Goal: Use online tool/utility: Utilize a website feature to perform a specific function

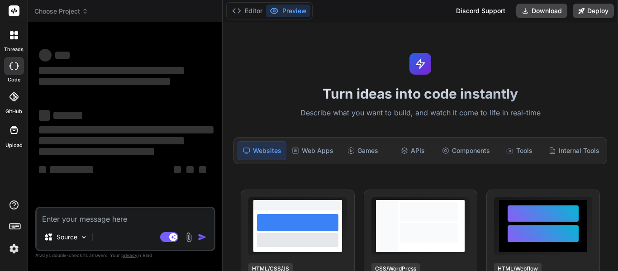
click at [18, 35] on div at bounding box center [14, 35] width 19 height 19
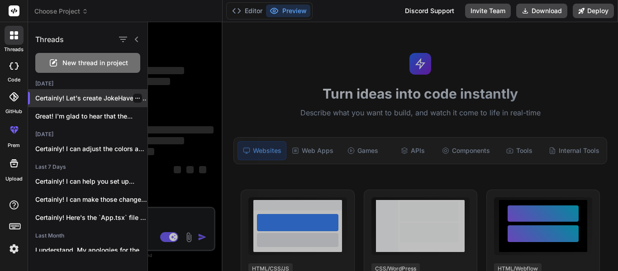
type textarea "x"
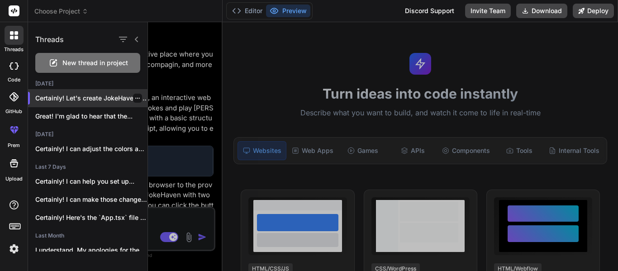
click at [114, 100] on p "Certainly! Let's create JokeHaven, an interactive web..." at bounding box center [91, 98] width 112 height 9
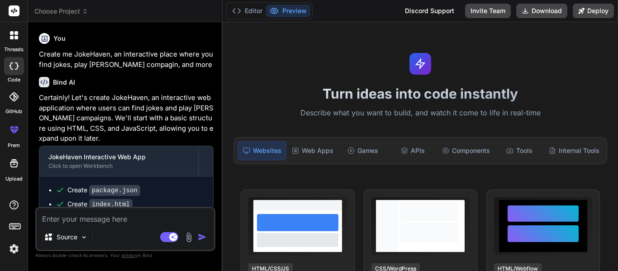
scroll to position [153, 0]
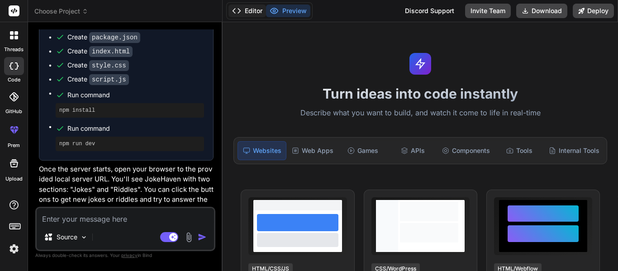
click at [256, 8] on button "Editor" at bounding box center [247, 11] width 38 height 13
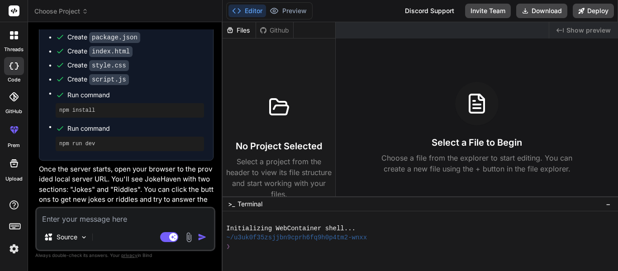
click at [123, 213] on textarea at bounding box center [125, 216] width 177 height 16
type textarea "C"
type textarea "x"
type textarea "CO"
type textarea "x"
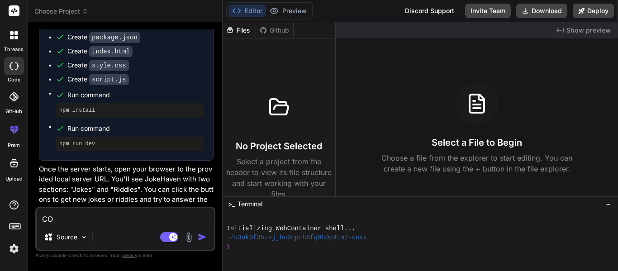
type textarea "COo"
type textarea "x"
type textarea "COol"
type textarea "x"
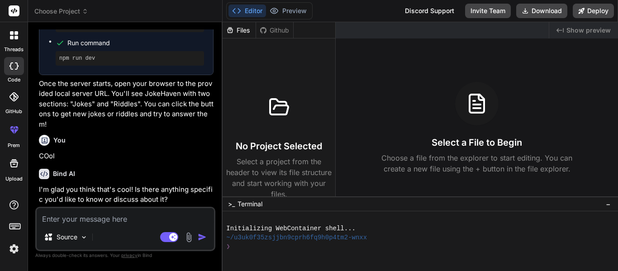
type textarea "x"
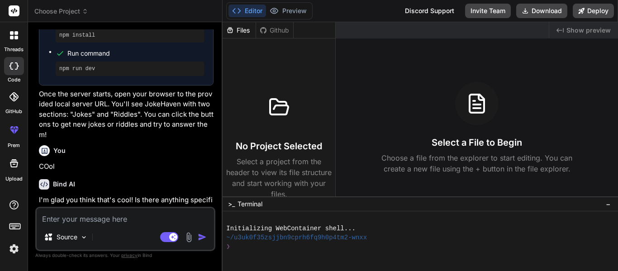
type textarea "C"
type textarea "x"
type textarea "Ca"
type textarea "x"
type textarea "Can"
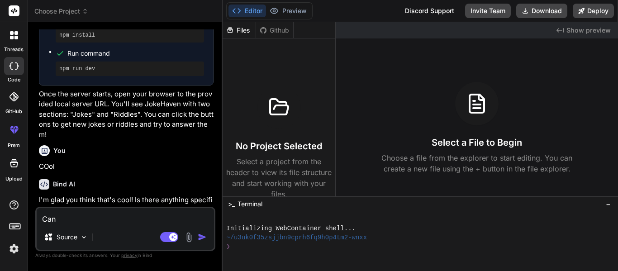
type textarea "x"
type textarea "Can"
type textarea "x"
type textarea "Can y"
type textarea "x"
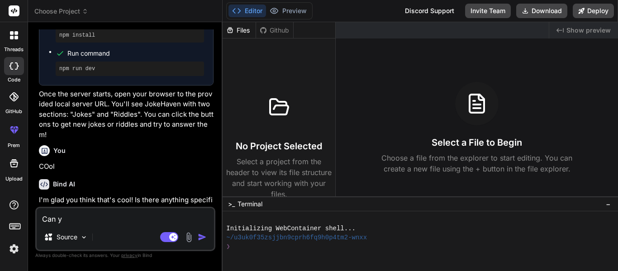
type textarea "Can yo"
type textarea "x"
type textarea "Can you"
type textarea "x"
type textarea "Can you"
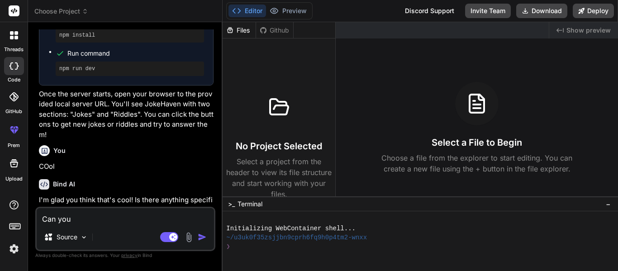
type textarea "x"
type textarea "Can you m"
type textarea "x"
type textarea "Can you ma"
type textarea "x"
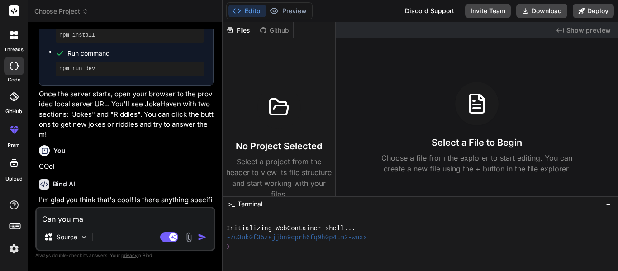
type textarea "Can you mak"
type textarea "x"
type textarea "Can you make"
type textarea "x"
type textarea "Can you make"
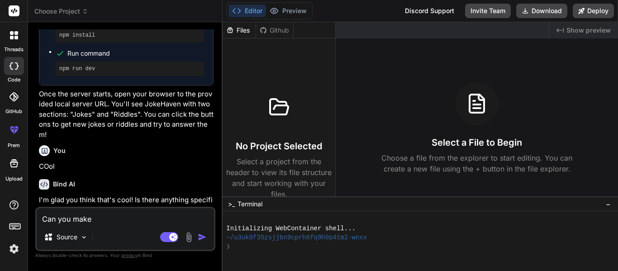
type textarea "x"
type textarea "Can you make m"
type textarea "x"
type textarea "Can you make me"
type textarea "x"
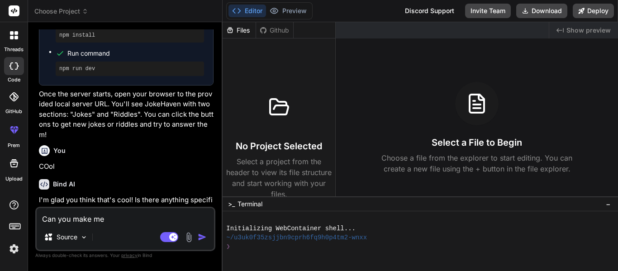
type textarea "Can you make me"
type textarea "x"
type textarea "Can you make me t"
type textarea "x"
type textarea "Can you make me th"
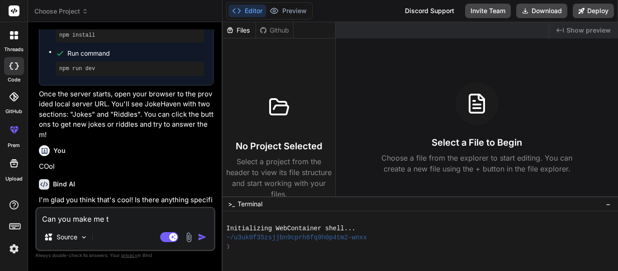
type textarea "x"
type textarea "Can you make me the"
type textarea "x"
type textarea "Can you make me the"
type textarea "x"
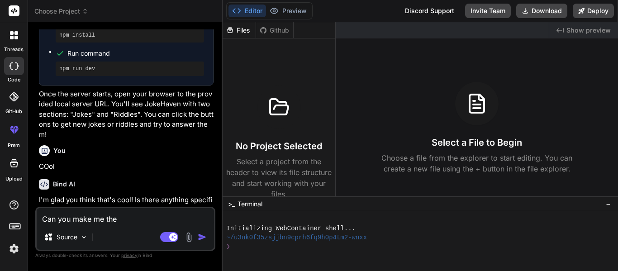
type textarea "Can you make me the c"
type textarea "x"
type textarea "Can you make me the ca"
type textarea "x"
type textarea "Can you make me the cam"
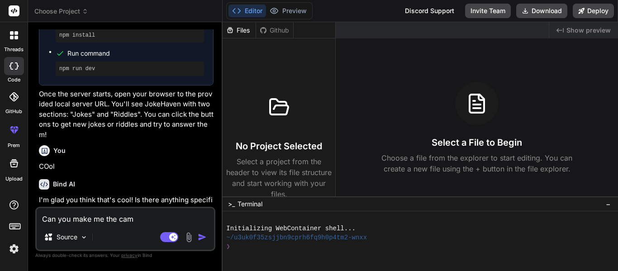
type textarea "x"
type textarea "Can you make me the camp"
type textarea "x"
type textarea "Can you make me the [PERSON_NAME]"
type textarea "x"
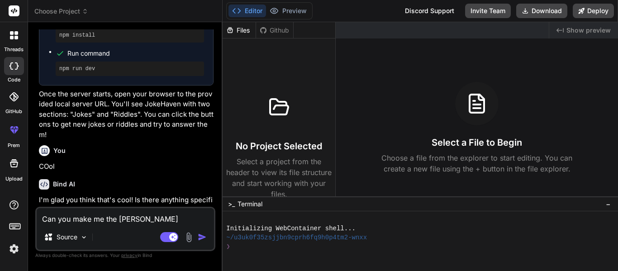
type textarea "Can you make me the campag"
type textarea "x"
type textarea "Can you make me the campagi"
type textarea "x"
type textarea "Can you make me the campagin"
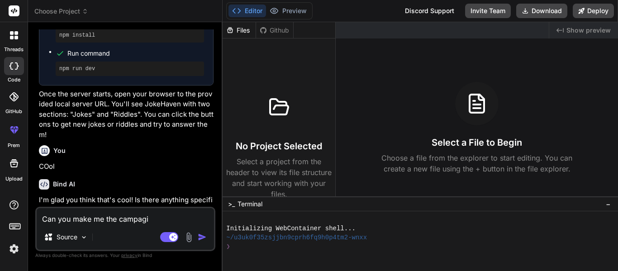
type textarea "x"
type textarea "Can you make me the campaign"
type textarea "x"
type textarea "Can you make me the campaign m"
type textarea "x"
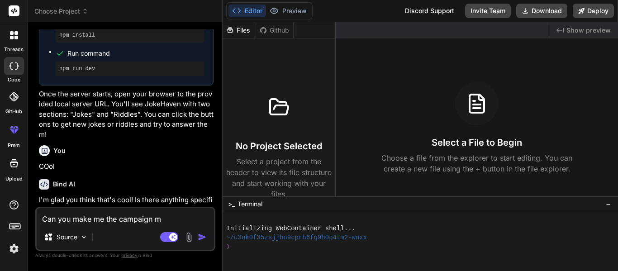
type textarea "Can you make me the campaign ma"
type textarea "x"
type textarea "Can you make me the campaign map"
type textarea "x"
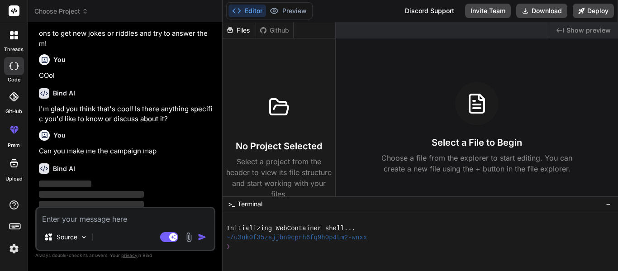
scroll to position [322, 0]
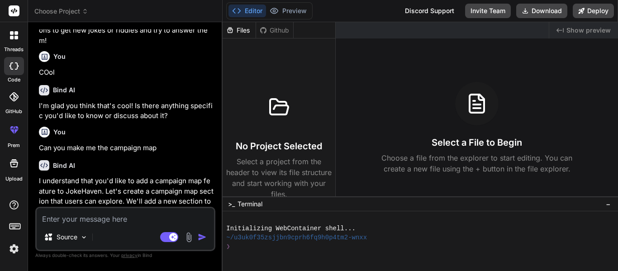
type textarea "x"
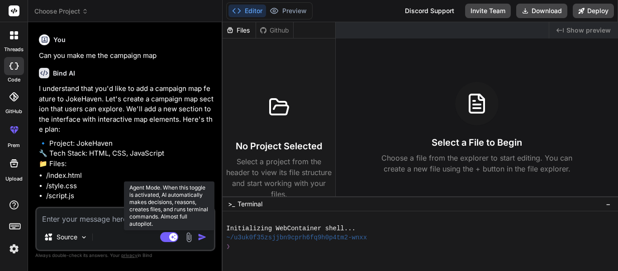
type textarea "Y"
type textarea "x"
type textarea "Ye"
type textarea "x"
type textarea "Yes"
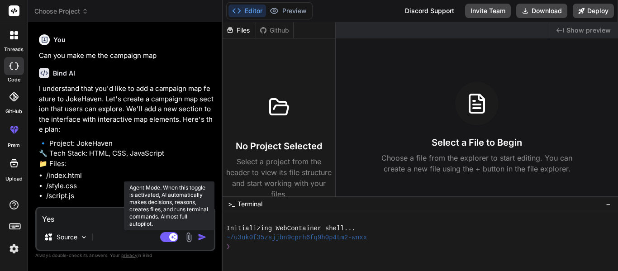
type textarea "x"
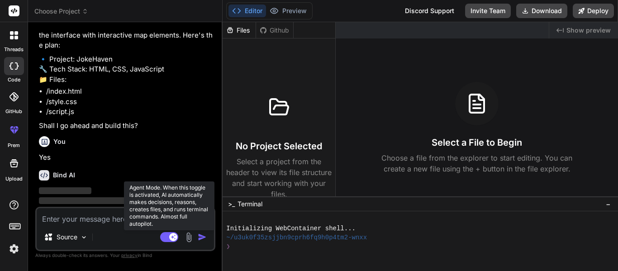
scroll to position [508, 0]
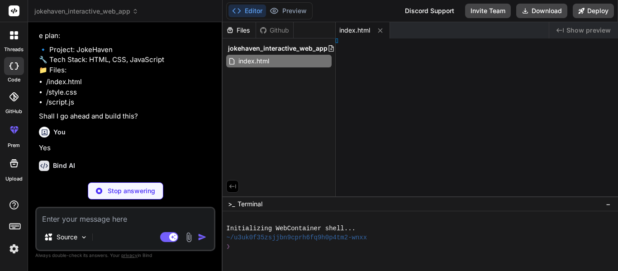
type textarea "x"
type textarea "#c82333; }"
type textarea "x"
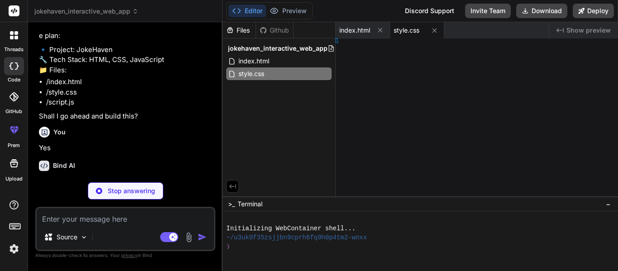
type textarea "x"
type textarea "); });"
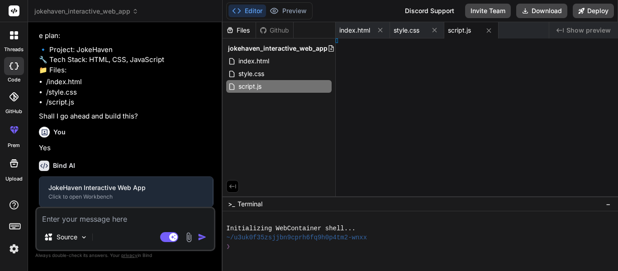
type textarea "x"
type textarea "});"
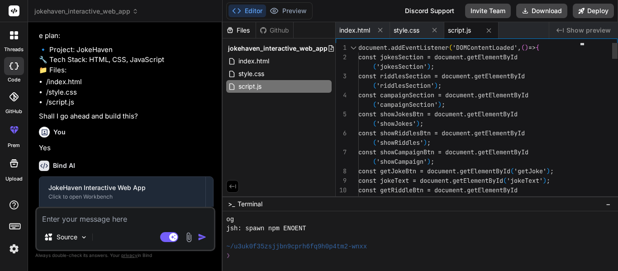
scroll to position [154, 0]
type textarea "x"
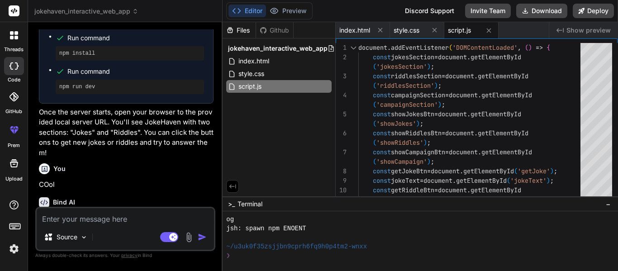
scroll to position [644, 0]
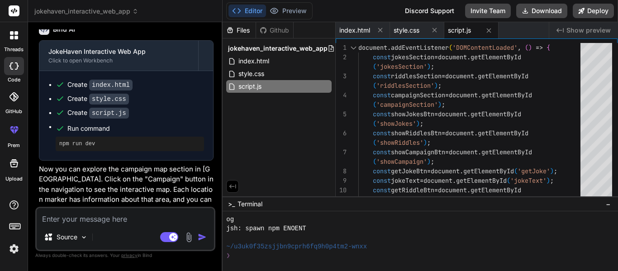
click at [251, 257] on div "❯" at bounding box center [416, 255] width 380 height 9
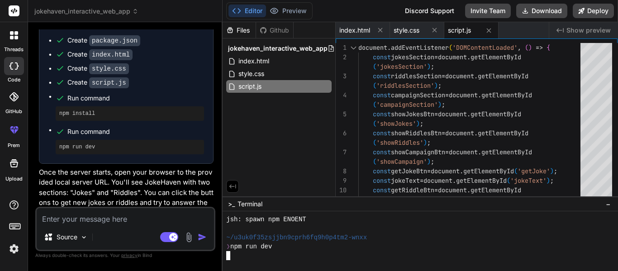
scroll to position [407, 0]
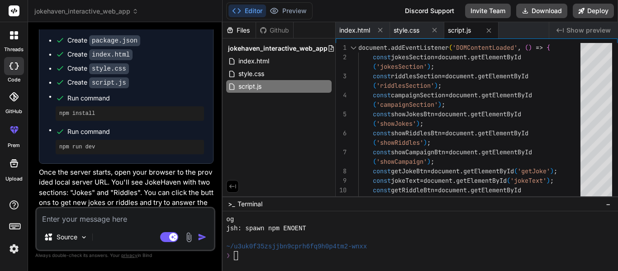
click at [80, 215] on textarea at bounding box center [125, 216] width 177 height 16
type textarea "C"
type textarea "x"
type textarea "Ca"
type textarea "x"
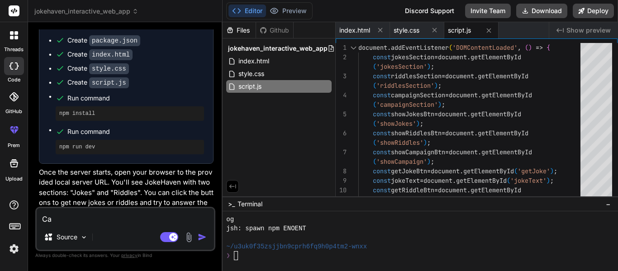
type textarea "Can"
type textarea "x"
type textarea "Can"
type textarea "x"
type textarea "Can y"
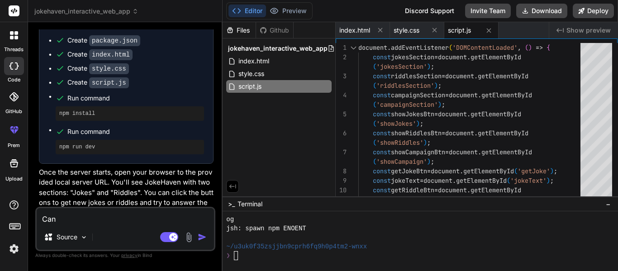
type textarea "x"
type textarea "Can yo"
type textarea "x"
type textarea "Can you"
type textarea "x"
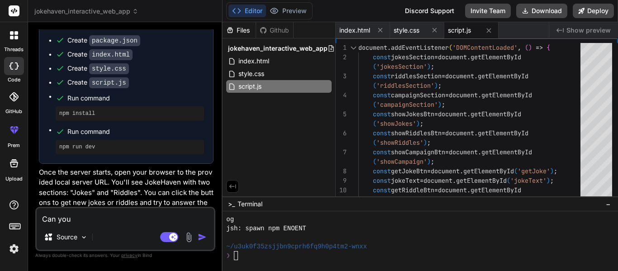
type textarea "Can you"
type textarea "x"
type textarea "Can you g"
type textarea "x"
type textarea "Can you ge"
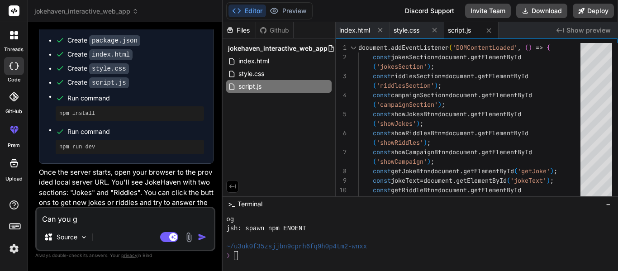
type textarea "x"
type textarea "Can you gen"
type textarea "x"
type textarea "Can you gene"
type textarea "x"
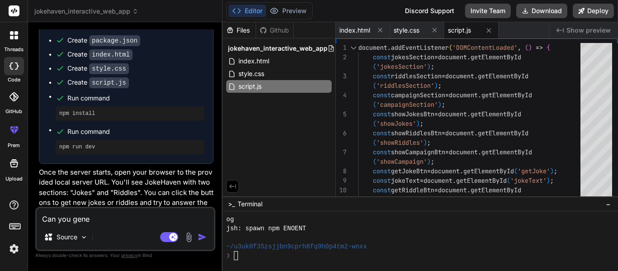
type textarea "Can you gener"
type textarea "x"
type textarea "Can you genera"
type textarea "x"
type textarea "Can you generat"
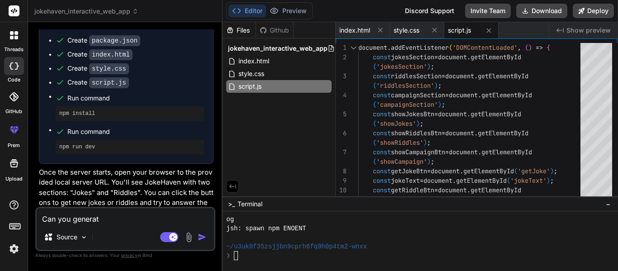
type textarea "x"
type textarea "Can you generate"
type textarea "x"
type textarea "Can you generate"
type textarea "x"
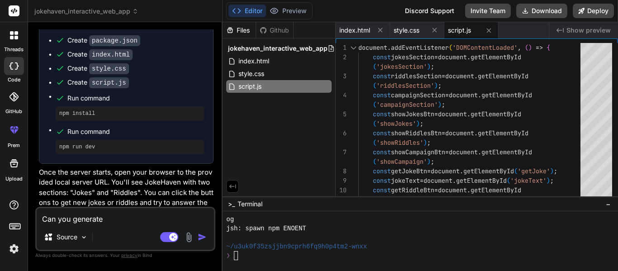
type textarea "Can you generate t"
type textarea "x"
type textarea "Can you generate th"
type textarea "x"
type textarea "Can you generate the"
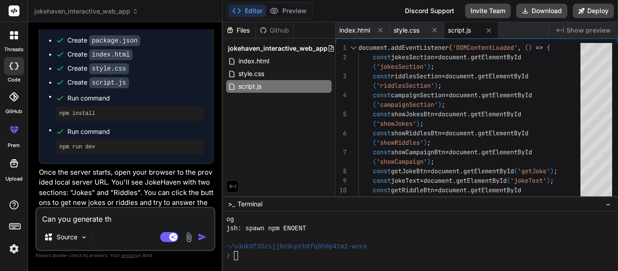
type textarea "x"
type textarea "Can you generate the"
type textarea "x"
type textarea "Can you generate the p"
type textarea "x"
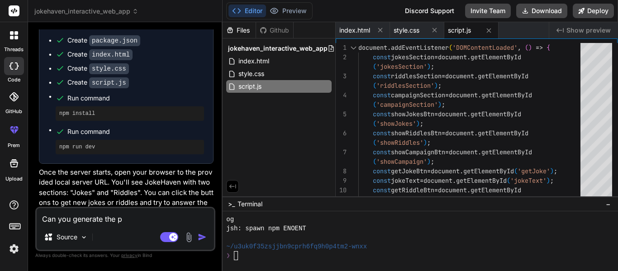
type textarea "Can you generate the pr"
type textarea "x"
type textarea "Can you generate the pro"
type textarea "x"
type textarea "Can you generate the proj"
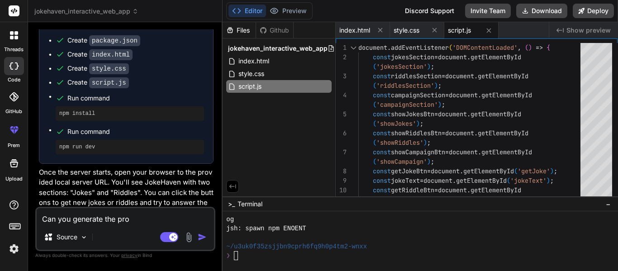
type textarea "x"
type textarea "Can you generate the proje"
type textarea "x"
type textarea "Can you generate the projec"
type textarea "x"
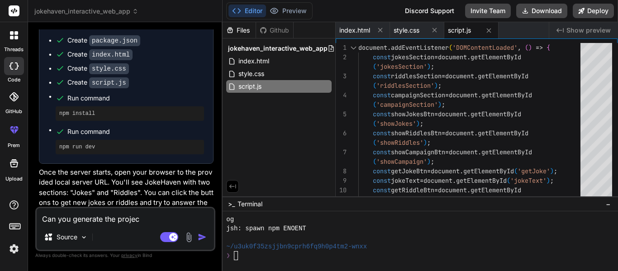
type textarea "Can you generate the project"
type textarea "x"
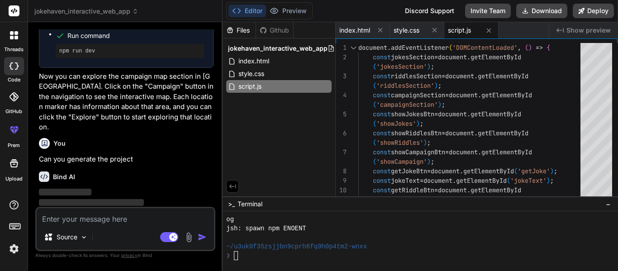
scroll to position [738, 0]
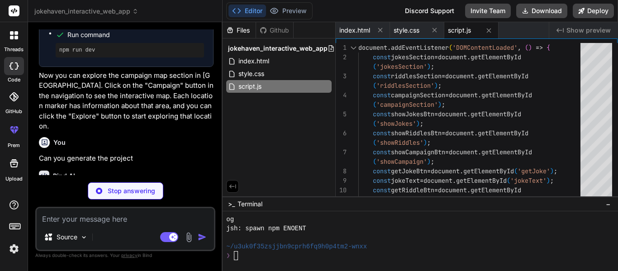
type textarea "x"
type textarea ""author": "", "license": "ISC", "dependencies": { "http-server": "^14.1.1" } }"
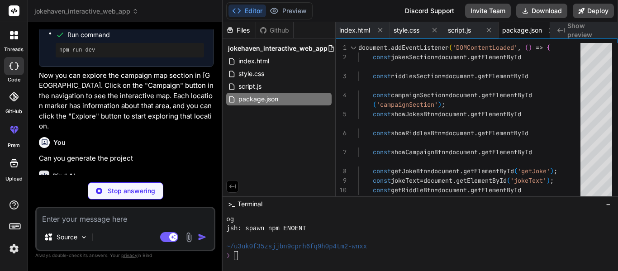
type textarea "x"
type textarea "</html>"
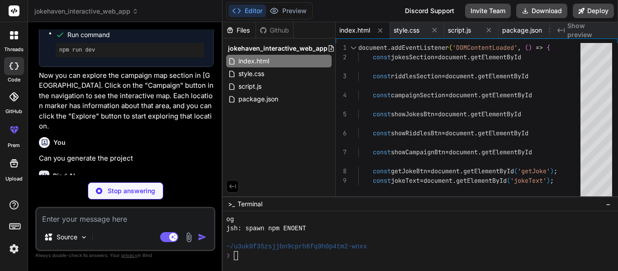
type textarea "x"
type textarea "}"
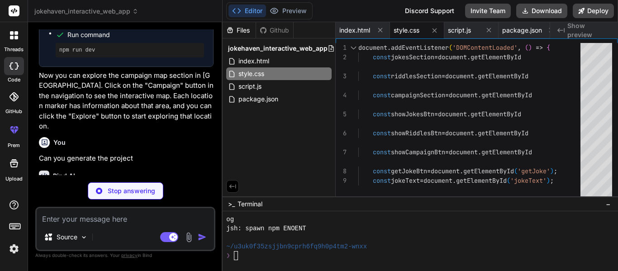
type textarea "x"
type textarea "});"
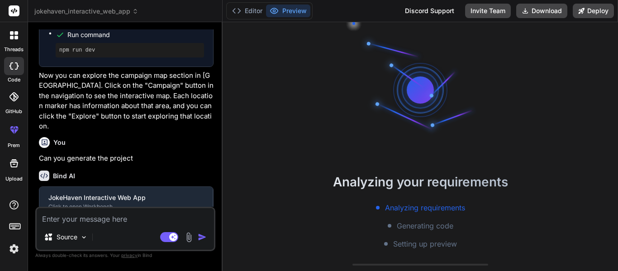
type textarea "x"
